Goal: Share content: Share content

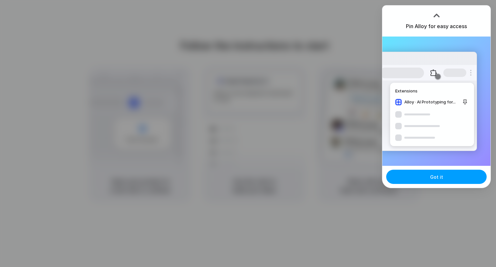
click at [443, 174] on button "Got it" at bounding box center [436, 177] width 100 height 14
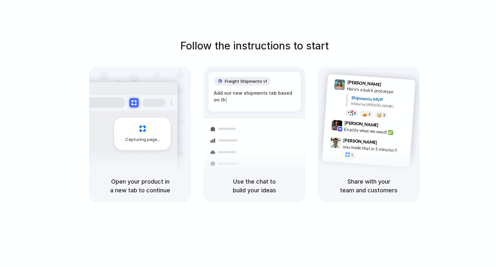
click at [428, 107] on div "Follow the instructions to start Capturing page Open your product in a new tab …" at bounding box center [254, 120] width 496 height 164
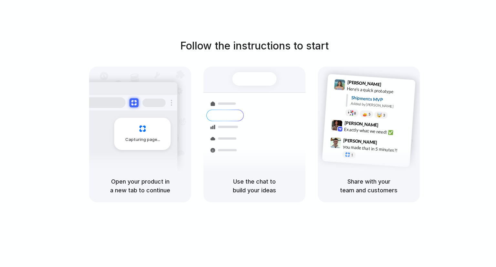
click at [311, 131] on div "Capturing page Open your product in a new tab to continue Shipments Container f…" at bounding box center [254, 135] width 331 height 136
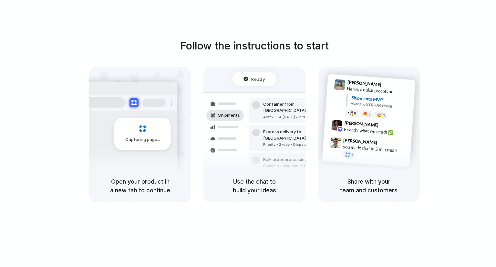
click at [311, 131] on div "Capturing page Open your product in a new tab to continue Ready Shipments Conta…" at bounding box center [254, 135] width 331 height 136
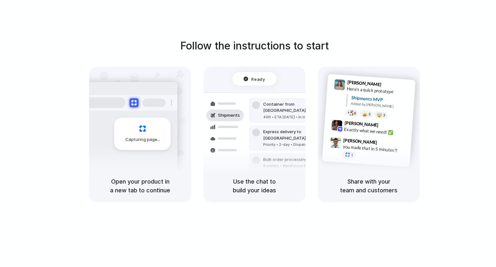
click at [311, 131] on div "Capturing page Open your product in a new tab to continue Ready Shipments Conta…" at bounding box center [254, 135] width 331 height 136
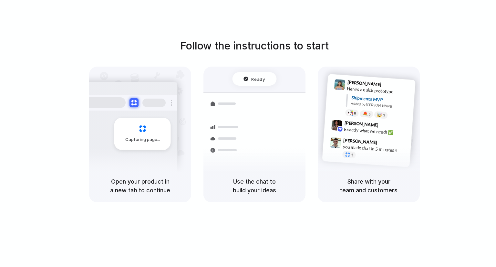
click at [311, 131] on div "Capturing page Open your product in a new tab to continue Ready Shipments Conta…" at bounding box center [254, 135] width 331 height 136
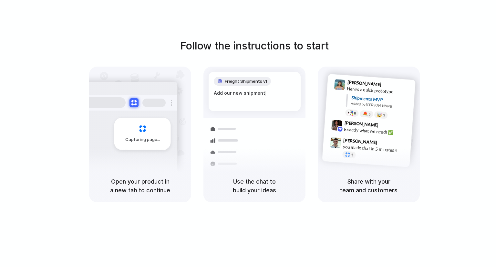
click at [439, 77] on div "Follow the instructions to start Capturing page Open your product in a new tab …" at bounding box center [254, 120] width 496 height 164
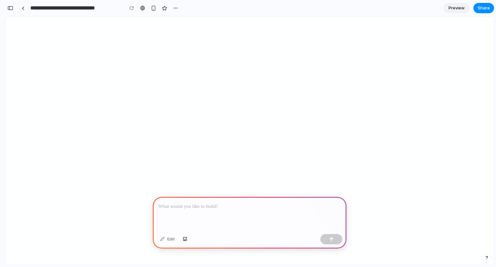
click at [264, 205] on p at bounding box center [250, 207] width 182 height 8
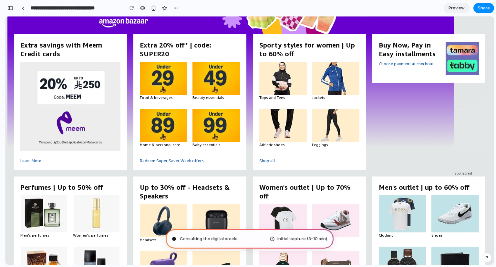
scroll to position [91, 0]
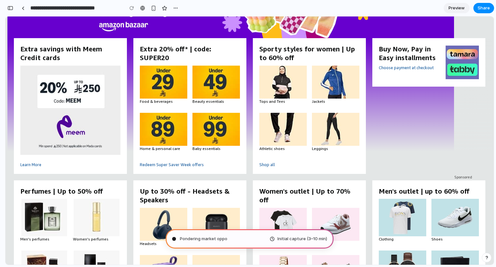
type input "**********"
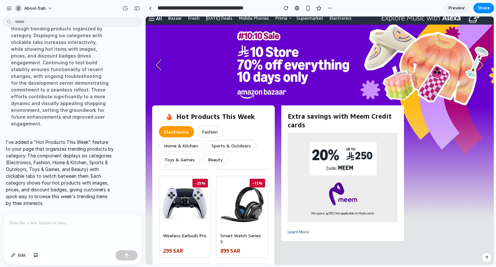
scroll to position [0, 0]
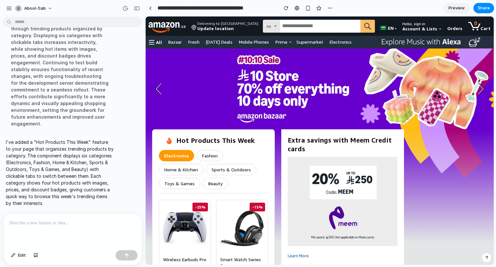
drag, startPoint x: 492, startPoint y: 60, endPoint x: 640, endPoint y: 66, distance: 148.1
click at [162, 93] on icon "Previous slide" at bounding box center [159, 88] width 11 height 17
click at [158, 89] on icon "Previous slide" at bounding box center [159, 88] width 11 height 17
click at [485, 6] on span "Share" at bounding box center [484, 8] width 12 height 6
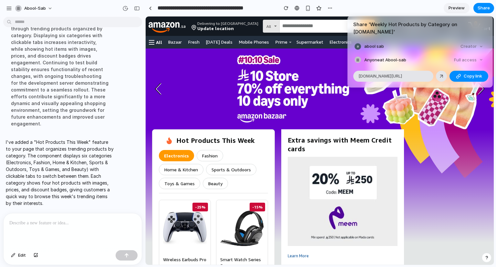
click at [470, 46] on ul "abool sab Creator Anyone at Abool-sab Full access" at bounding box center [420, 53] width 145 height 22
click at [470, 55] on div "Full access" at bounding box center [469, 59] width 34 height 9
click at [464, 73] on span "Copy link" at bounding box center [473, 76] width 18 height 6
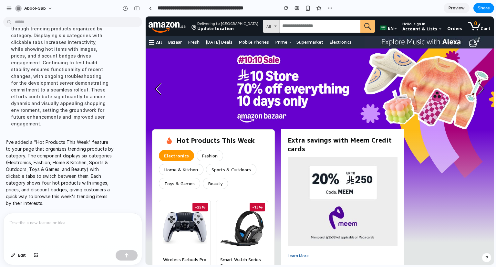
click at [149, 8] on div "Share ' Weekly Hot Products by Category on Amazon.sa ' abool sab Creator Anyone…" at bounding box center [248, 133] width 496 height 267
click at [153, 8] on link at bounding box center [150, 8] width 10 height 10
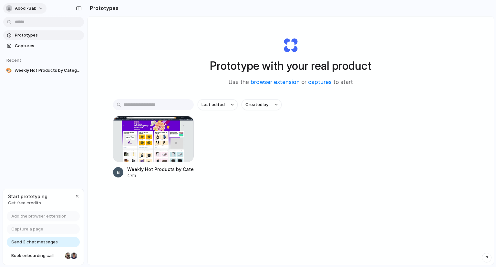
click at [12, 7] on div "button" at bounding box center [9, 8] width 6 height 6
click at [44, 8] on button "abool-sab" at bounding box center [24, 8] width 43 height 10
click at [36, 51] on li "Sign out" at bounding box center [32, 54] width 54 height 10
